Goal: Task Accomplishment & Management: Use online tool/utility

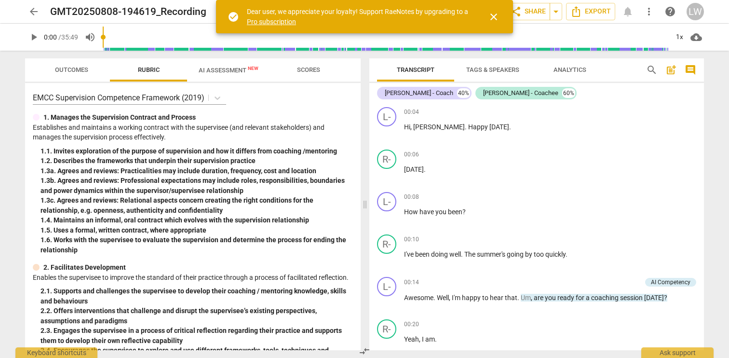
click at [34, 13] on span "arrow_back" at bounding box center [34, 12] width 12 height 12
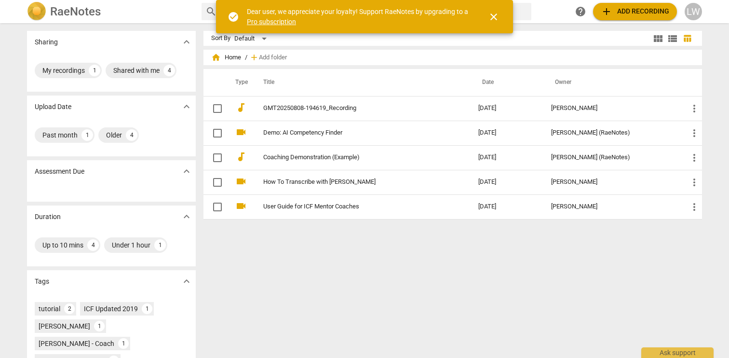
click at [620, 12] on span "add Add recording" at bounding box center [634, 12] width 68 height 12
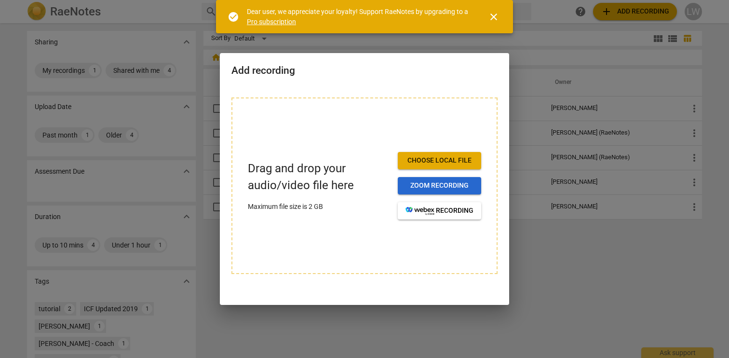
click at [425, 188] on span "Zoom recording" at bounding box center [439, 186] width 68 height 10
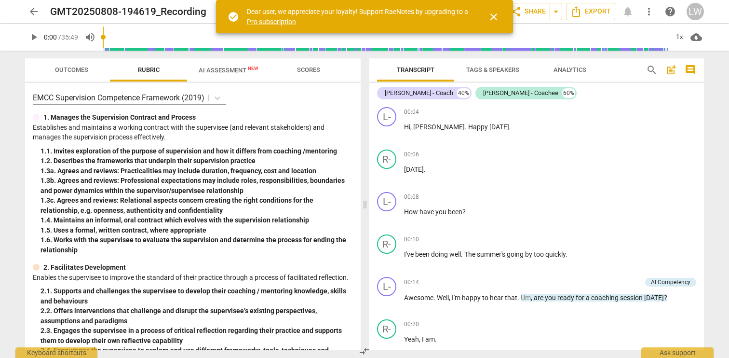
click at [37, 11] on span "arrow_back" at bounding box center [34, 12] width 12 height 12
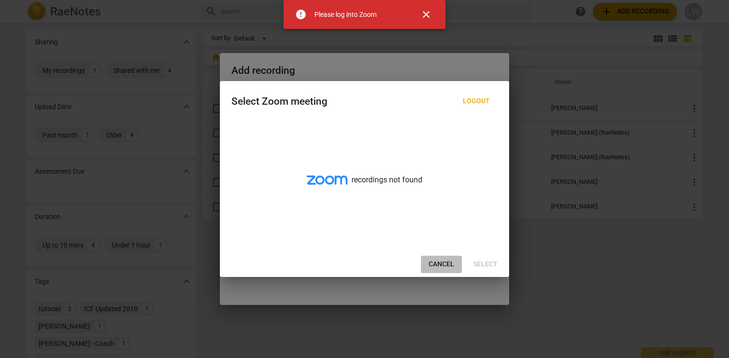
click at [440, 262] on span "Cancel" at bounding box center [441, 264] width 26 height 10
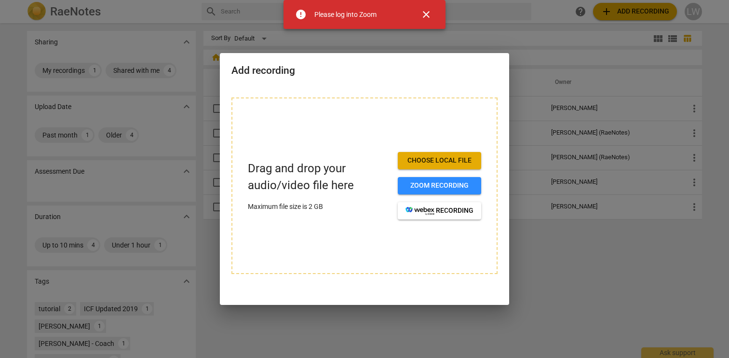
click at [443, 161] on span "Choose local file" at bounding box center [439, 161] width 68 height 10
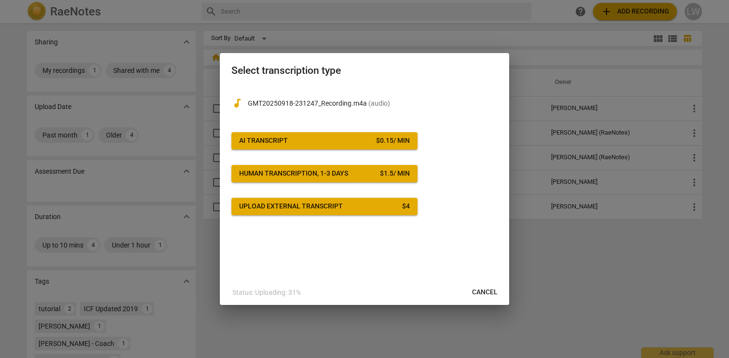
click at [330, 136] on span "AI Transcript $ 0.15 / min" at bounding box center [324, 141] width 171 height 10
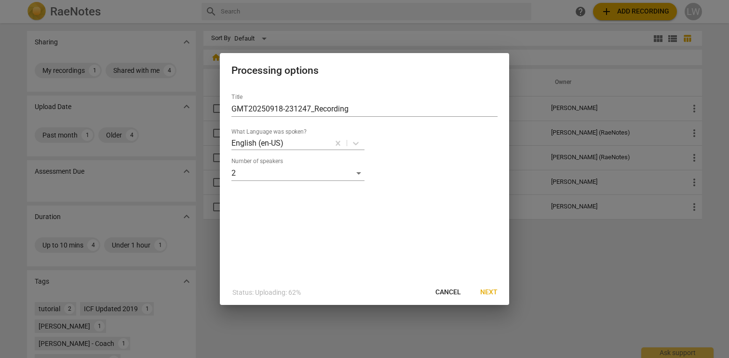
click at [493, 292] on span "Next" at bounding box center [488, 292] width 17 height 10
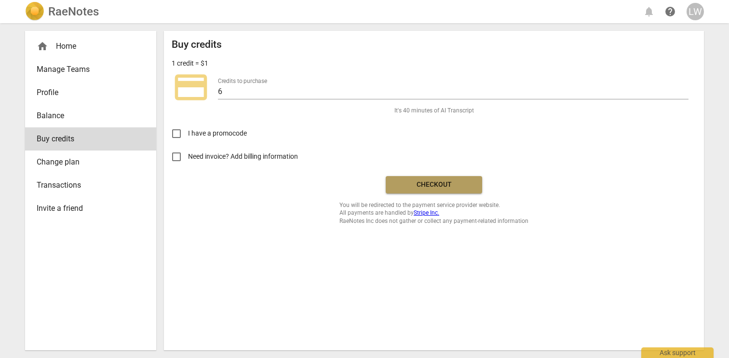
click at [429, 187] on span "Checkout" at bounding box center [433, 185] width 81 height 10
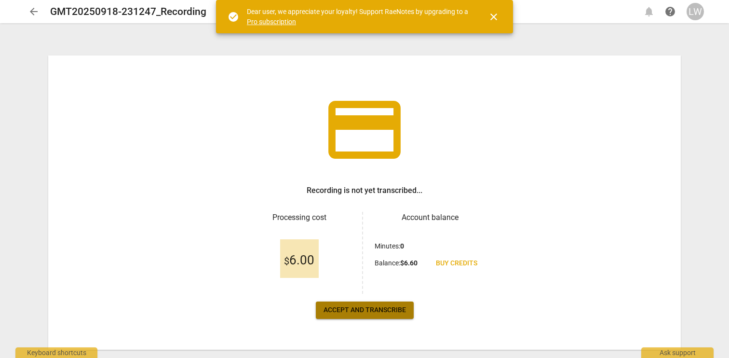
click at [362, 308] on span "Accept and transcribe" at bounding box center [364, 310] width 82 height 10
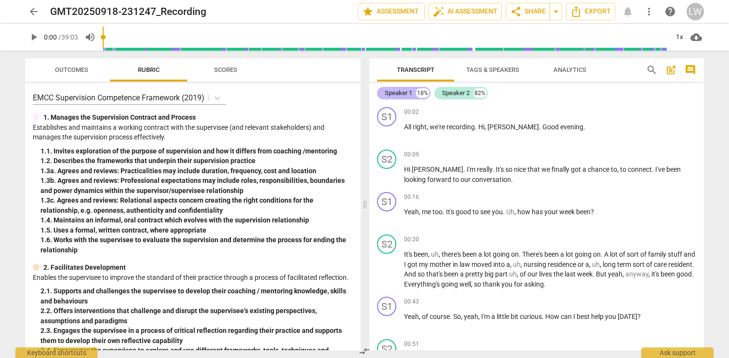
click at [397, 93] on div "Speaker 1" at bounding box center [398, 93] width 27 height 10
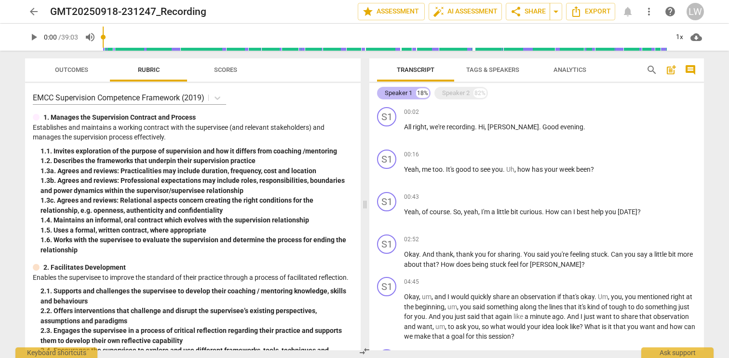
click at [397, 93] on div "Speaker 1" at bounding box center [398, 93] width 27 height 10
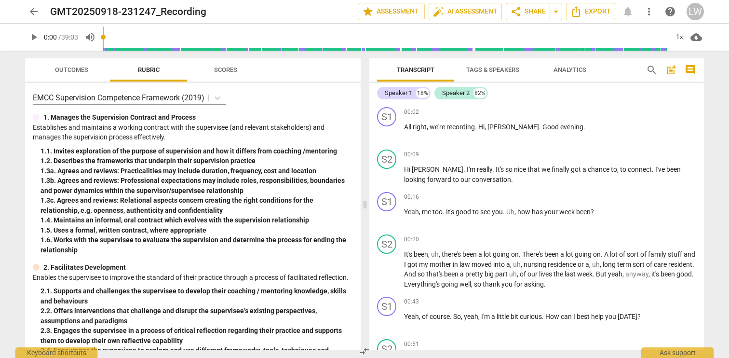
click at [473, 70] on span "Tags & Speakers" at bounding box center [492, 69] width 53 height 7
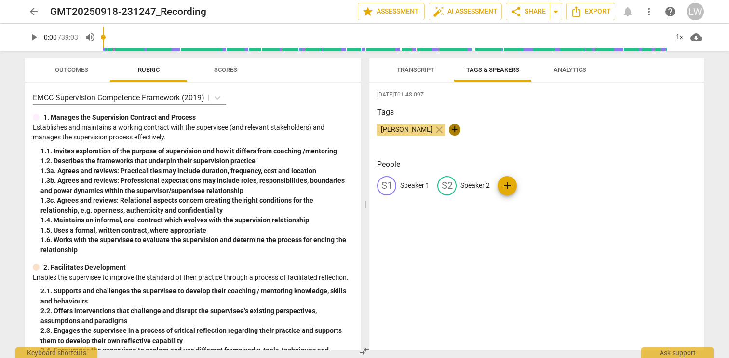
click at [449, 127] on span "+" at bounding box center [455, 130] width 12 height 12
type input "Coach"
click at [470, 154] on div "[DATE]T01:48:09Z Tags [PERSON_NAME] close Coach check People S1 Speaker 1 S2 Sp…" at bounding box center [536, 216] width 334 height 267
click at [488, 127] on span "+" at bounding box center [494, 130] width 12 height 12
type input "[PERSON_NAME]"
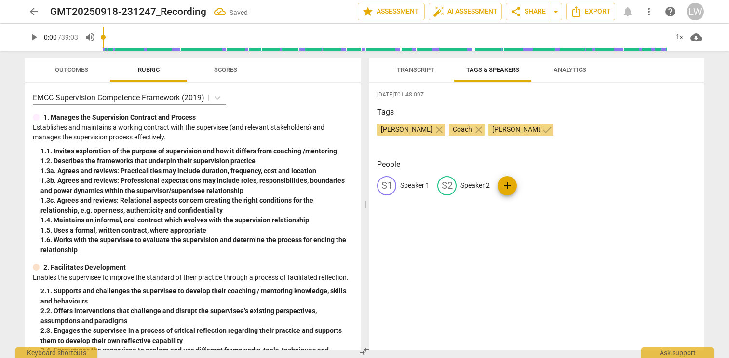
click at [572, 120] on div "Tags [PERSON_NAME] close Coach close [PERSON_NAME] check" at bounding box center [536, 129] width 319 height 44
click at [560, 129] on span "+" at bounding box center [566, 130] width 12 height 12
type input "Coachee"
click at [389, 185] on span "edit" at bounding box center [387, 186] width 12 height 12
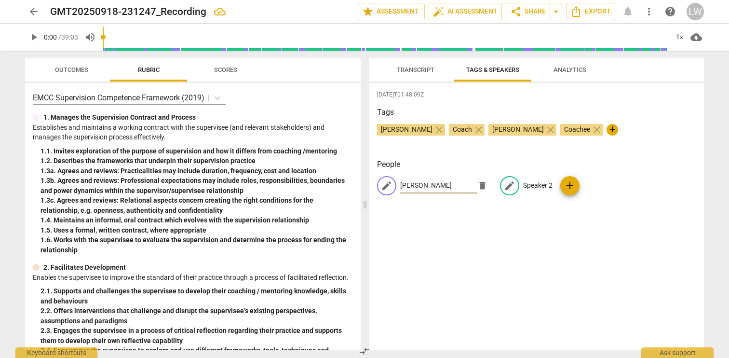
type input "[PERSON_NAME]"
click at [525, 188] on p "Speaker 2" at bounding box center [537, 185] width 29 height 10
type input "[PERSON_NAME]"
click at [608, 229] on div "[DATE]T01:48:09Z Tags [PERSON_NAME] close Coach close [PERSON_NAME] close Coach…" at bounding box center [536, 216] width 334 height 267
click at [413, 68] on span "Transcript" at bounding box center [416, 69] width 38 height 7
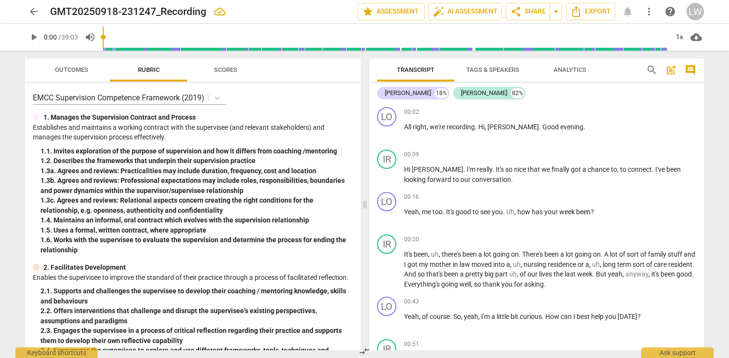
click at [73, 72] on span "Outcomes" at bounding box center [71, 69] width 33 height 7
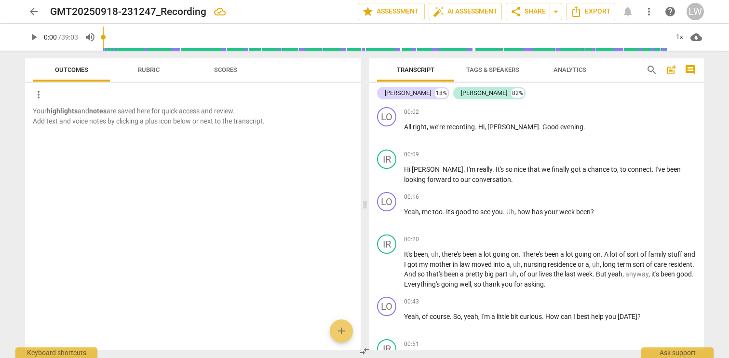
click at [143, 69] on span "Rubric" at bounding box center [149, 69] width 22 height 7
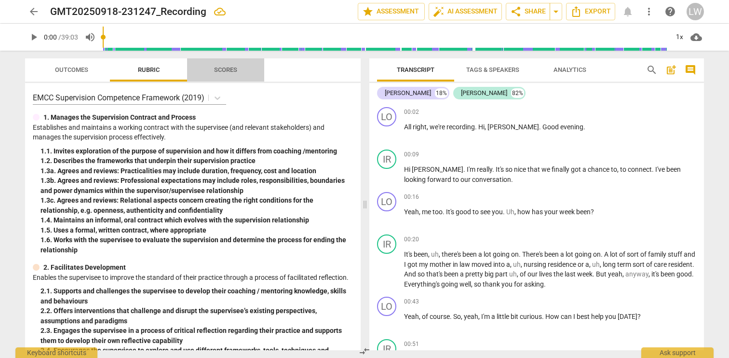
click at [232, 69] on span "Scores" at bounding box center [225, 69] width 23 height 7
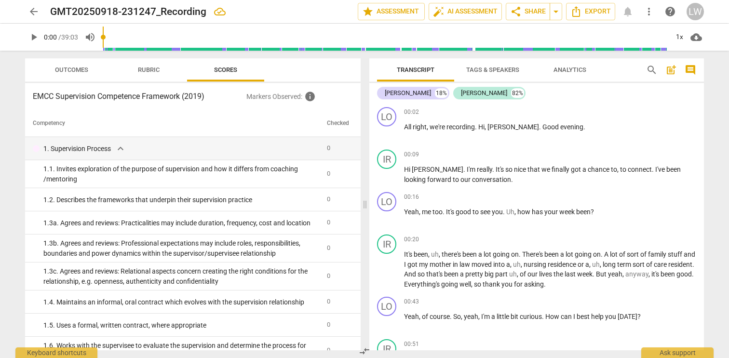
click at [144, 71] on span "Rubric" at bounding box center [149, 69] width 22 height 7
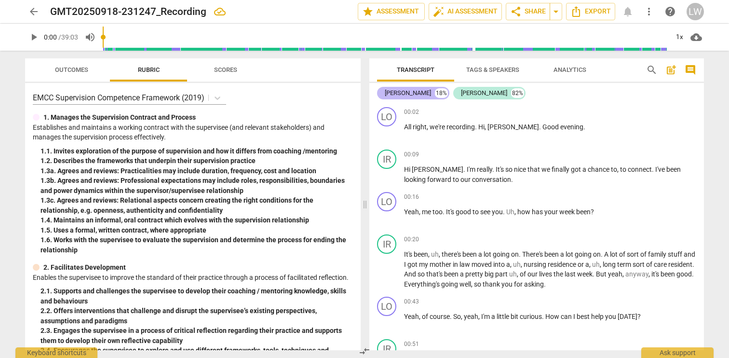
click at [396, 95] on div "[PERSON_NAME]" at bounding box center [408, 93] width 46 height 10
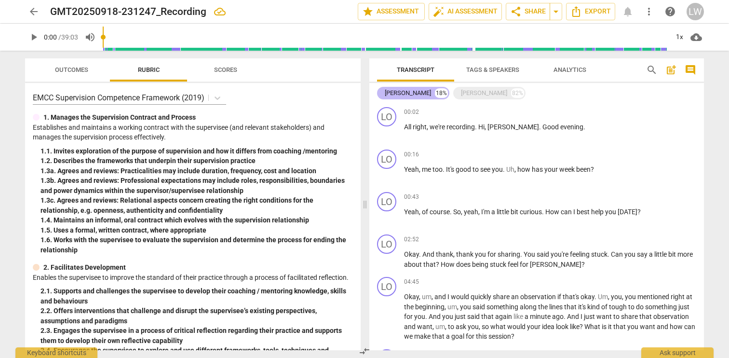
click at [396, 95] on div "[PERSON_NAME]" at bounding box center [408, 93] width 46 height 10
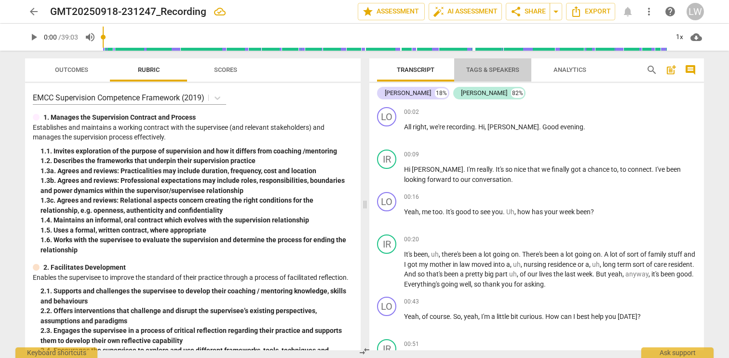
click at [479, 69] on span "Tags & Speakers" at bounding box center [492, 69] width 53 height 7
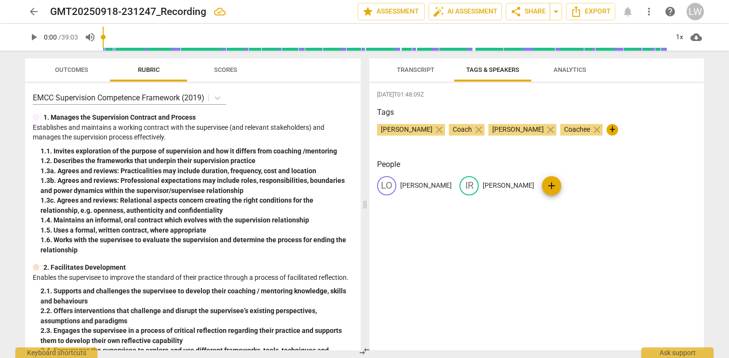
click at [58, 67] on span "Outcomes" at bounding box center [71, 69] width 33 height 7
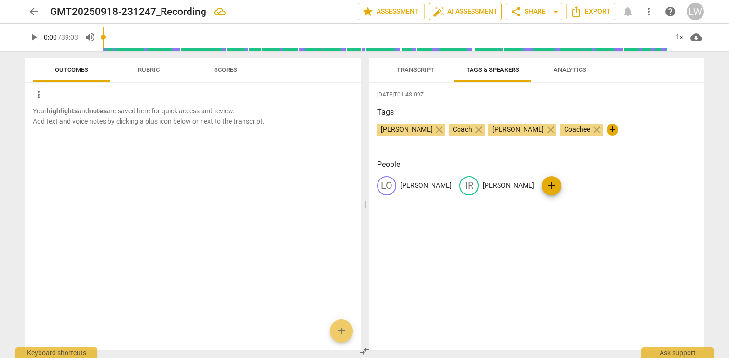
click at [445, 11] on span "auto_fix_high AI Assessment" at bounding box center [465, 12] width 65 height 12
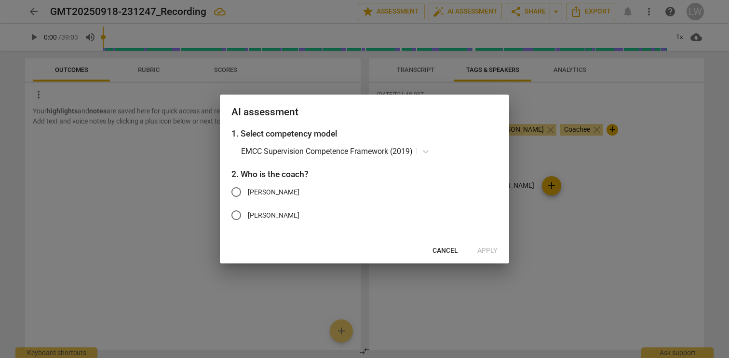
click at [239, 191] on input "[PERSON_NAME]" at bounding box center [236, 191] width 23 height 23
radio input "true"
click at [493, 249] on span "Apply" at bounding box center [487, 251] width 20 height 10
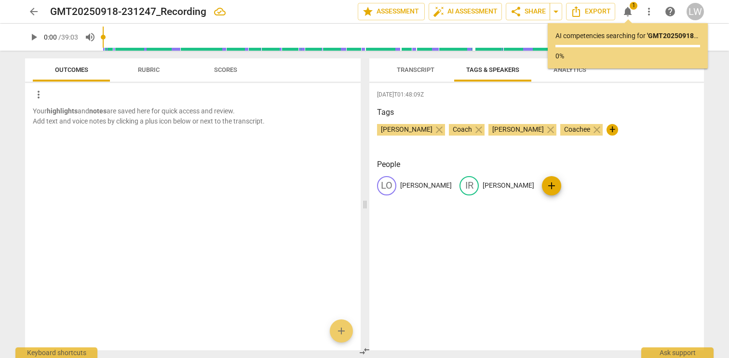
click at [414, 72] on span "Transcript" at bounding box center [416, 69] width 38 height 7
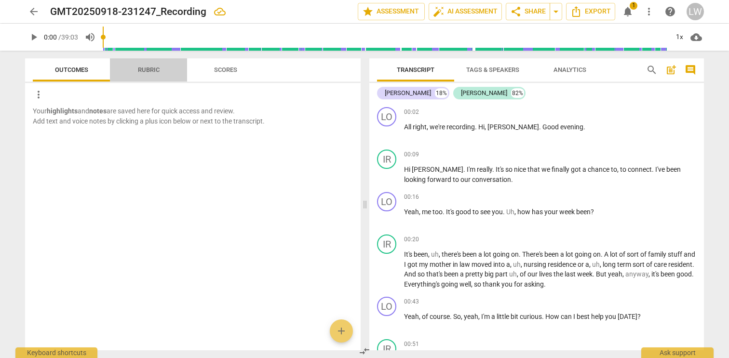
click at [145, 67] on span "Rubric" at bounding box center [149, 69] width 22 height 7
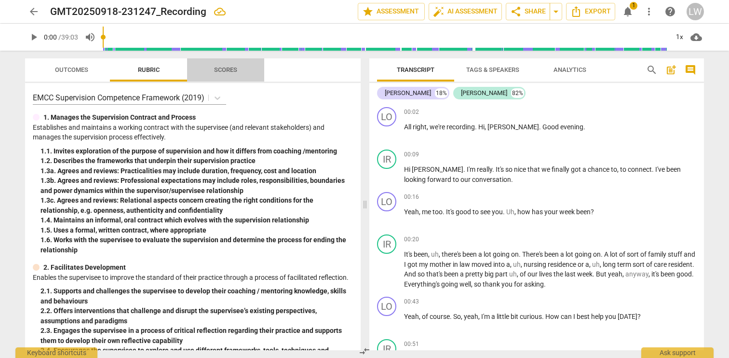
click at [233, 69] on span "Scores" at bounding box center [225, 69] width 23 height 7
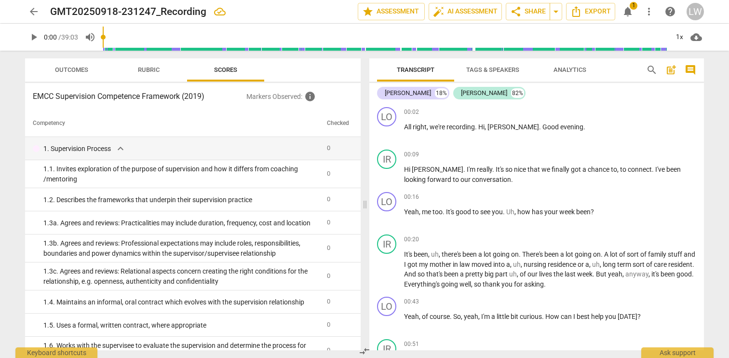
click at [154, 70] on span "Rubric" at bounding box center [149, 69] width 22 height 7
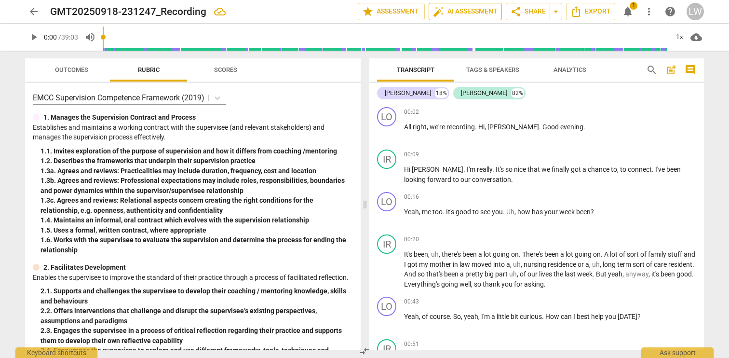
click at [449, 11] on span "auto_fix_high AI Assessment" at bounding box center [465, 12] width 65 height 12
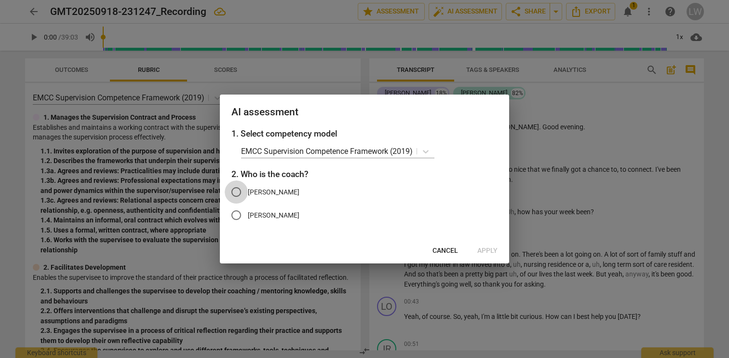
click at [240, 191] on input "[PERSON_NAME]" at bounding box center [236, 191] width 23 height 23
radio input "true"
click at [315, 155] on p "EMCC Supervision Competence Framework (2019)" at bounding box center [327, 151] width 172 height 11
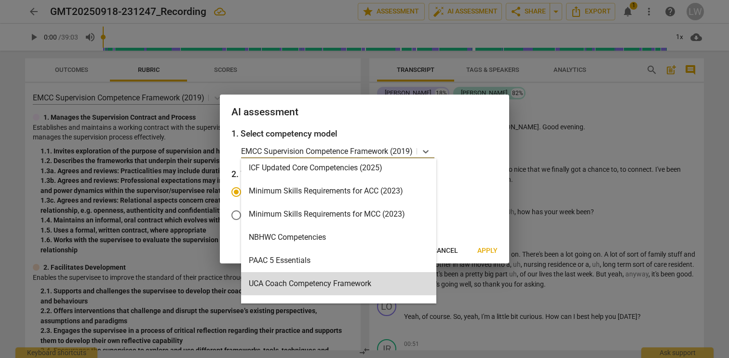
scroll to position [194, 0]
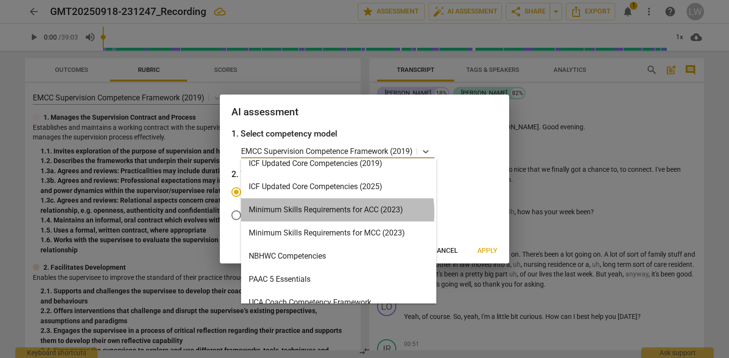
click at [324, 213] on div "Minimum Skills Requirements for ACC (2023)" at bounding box center [338, 209] width 195 height 23
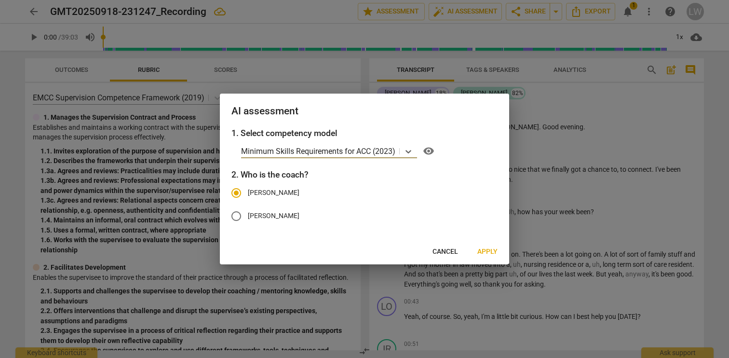
click at [491, 252] on span "Apply" at bounding box center [487, 252] width 20 height 10
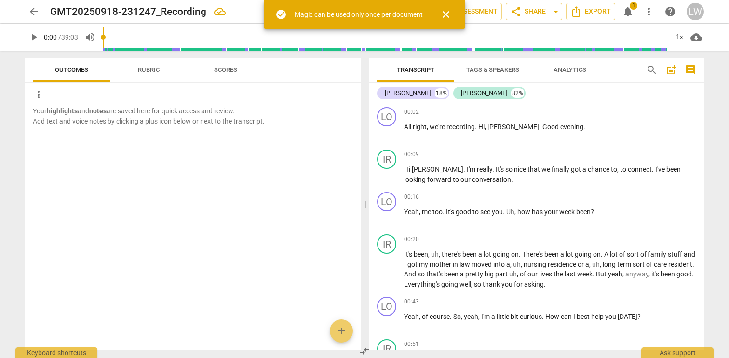
click at [145, 68] on span "Rubric" at bounding box center [149, 69] width 22 height 7
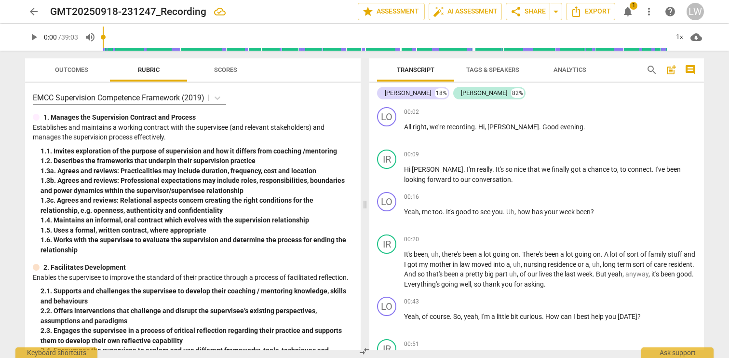
click at [220, 68] on span "Scores" at bounding box center [225, 69] width 23 height 7
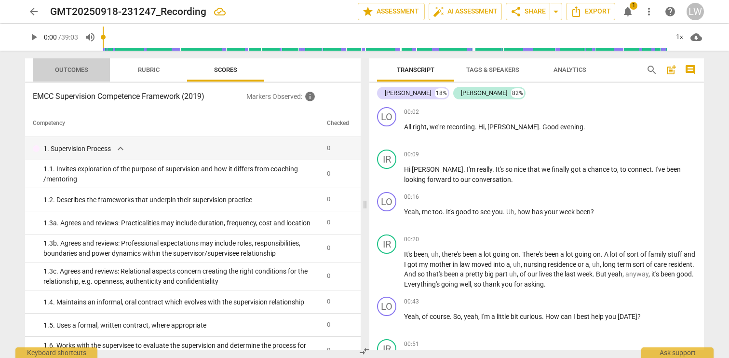
click at [56, 71] on span "Outcomes" at bounding box center [71, 69] width 33 height 7
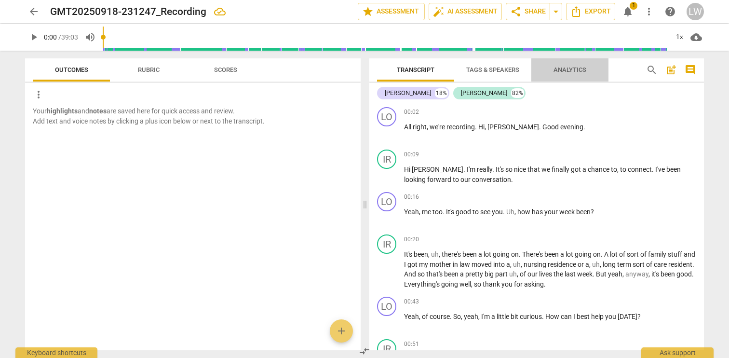
click at [558, 70] on span "Analytics" at bounding box center [569, 69] width 33 height 7
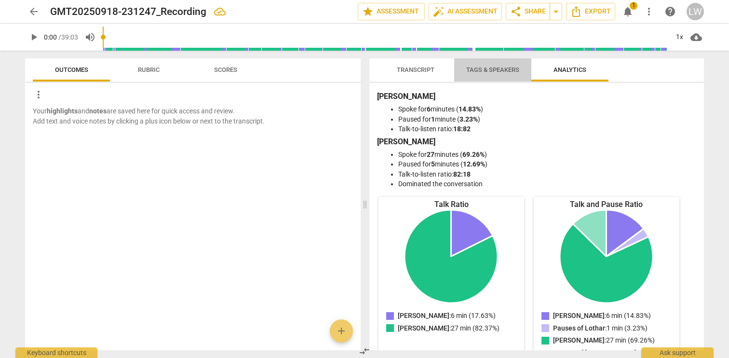
click at [489, 67] on span "Tags & Speakers" at bounding box center [492, 69] width 53 height 7
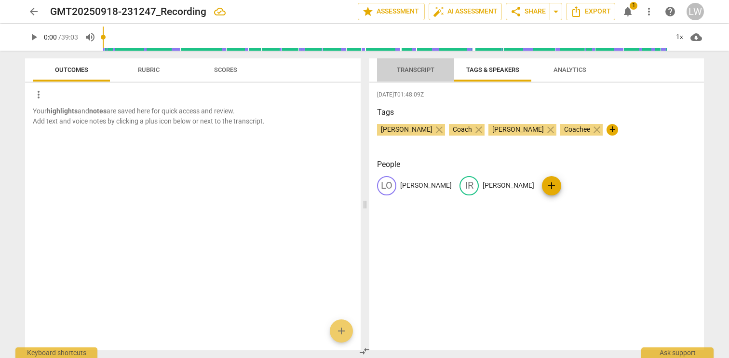
click at [416, 67] on span "Transcript" at bounding box center [416, 69] width 38 height 7
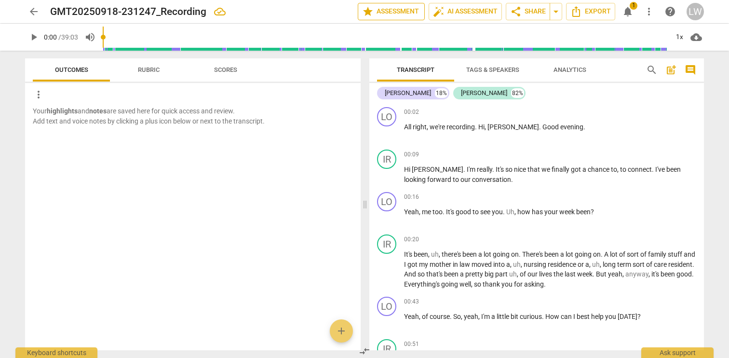
click at [394, 13] on span "star Assessment" at bounding box center [391, 12] width 58 height 12
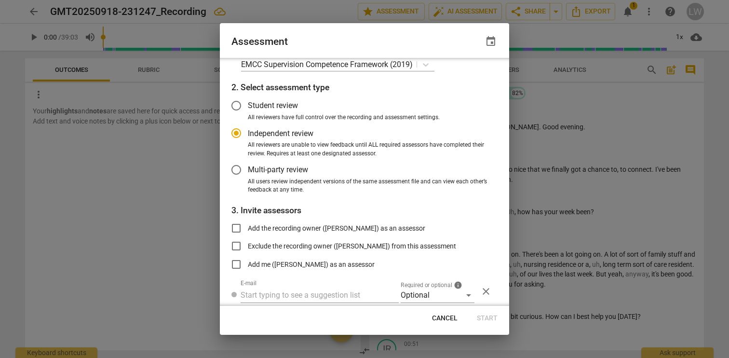
scroll to position [0, 0]
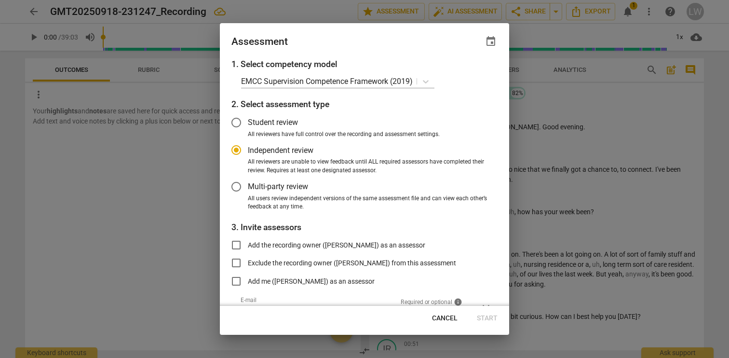
click at [442, 319] on span "Cancel" at bounding box center [445, 318] width 26 height 10
radio input "false"
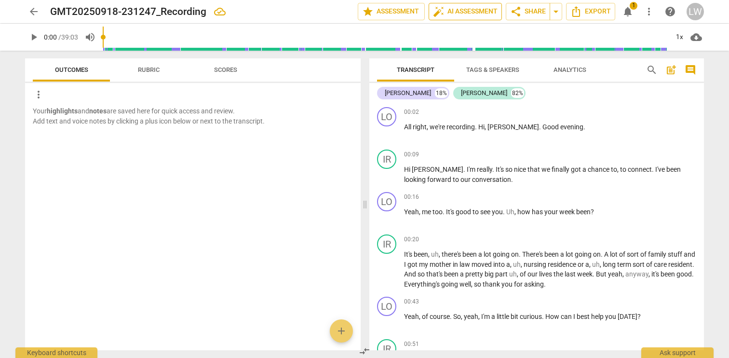
click at [455, 11] on span "auto_fix_high AI Assessment" at bounding box center [465, 12] width 65 height 12
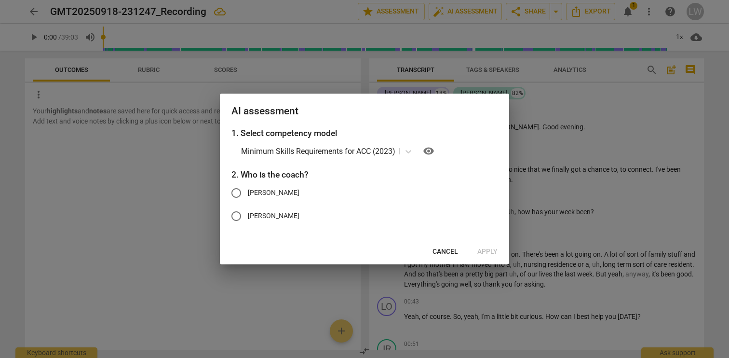
click at [252, 189] on span "[PERSON_NAME]" at bounding box center [274, 192] width 52 height 10
click at [248, 189] on input "[PERSON_NAME]" at bounding box center [236, 192] width 23 height 23
radio input "true"
click at [484, 252] on span "Apply" at bounding box center [487, 252] width 20 height 10
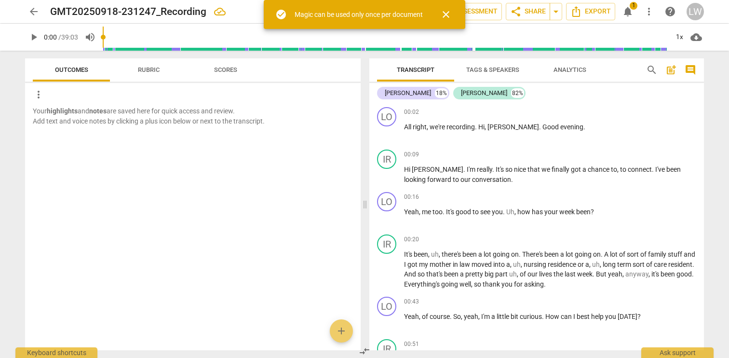
click at [33, 12] on span "arrow_back" at bounding box center [34, 12] width 12 height 12
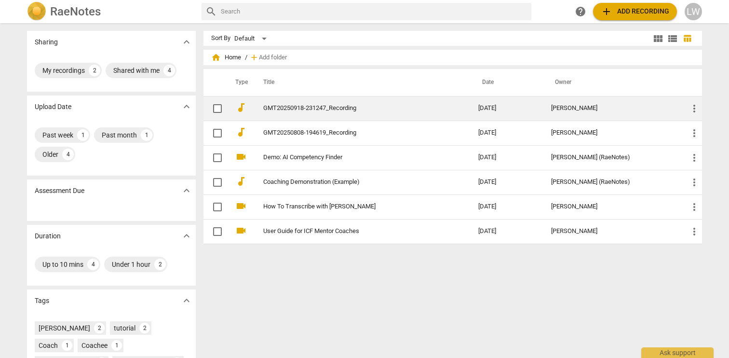
click at [309, 107] on link "GMT20250918-231247_Recording" at bounding box center [353, 108] width 180 height 7
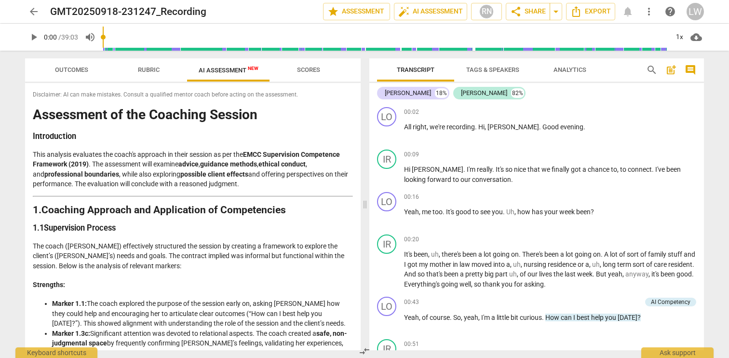
click at [213, 72] on span "AI Assessment New" at bounding box center [229, 70] width 60 height 7
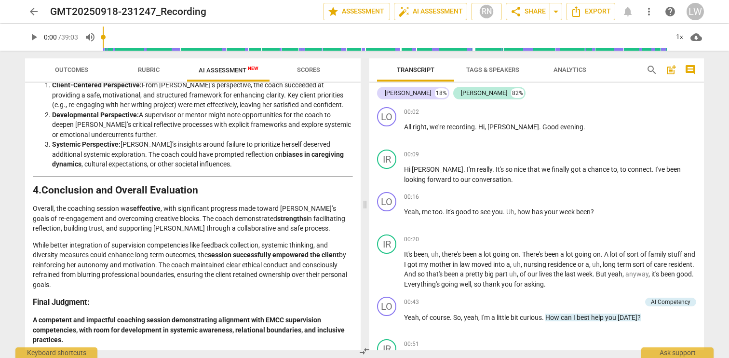
scroll to position [1417, 0]
